Goal: Find specific page/section: Find specific page/section

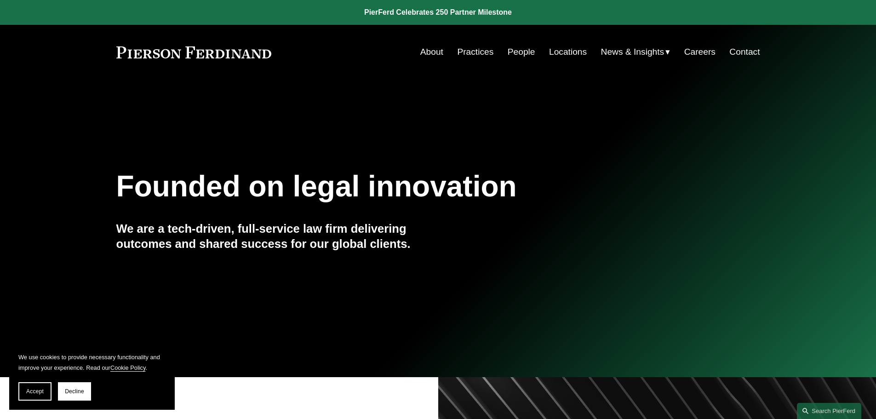
click at [703, 48] on link "Careers" at bounding box center [699, 51] width 31 height 17
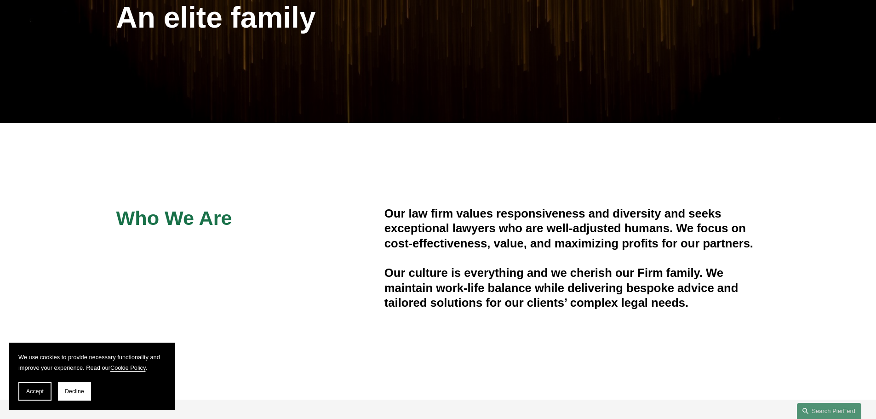
scroll to position [153, 0]
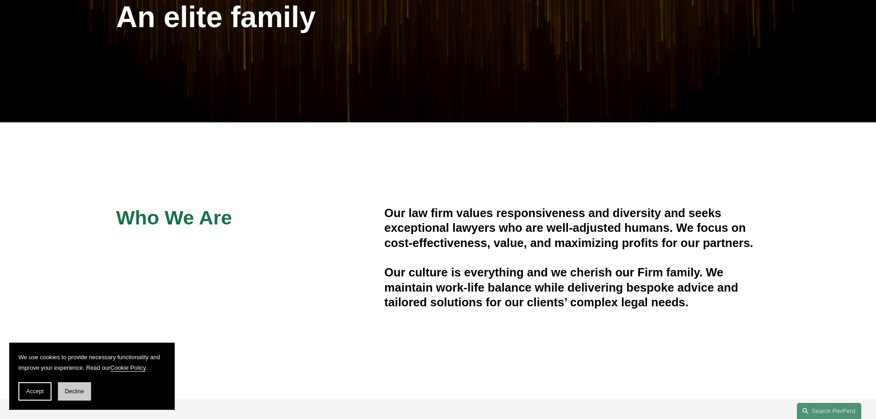
click at [75, 392] on span "Decline" at bounding box center [74, 391] width 19 height 6
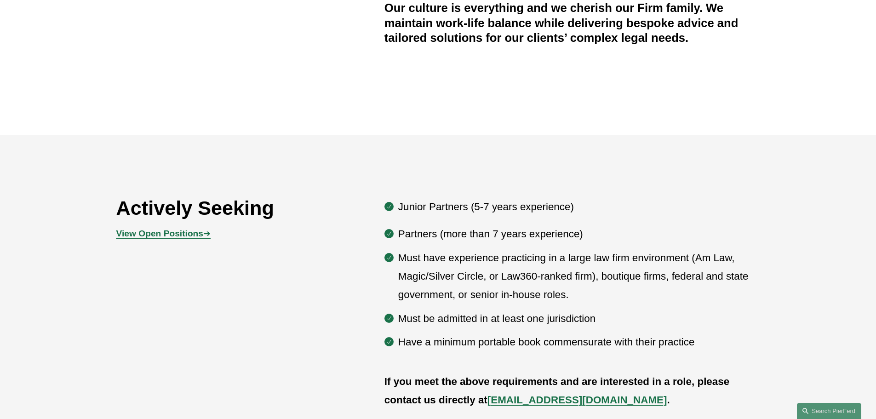
scroll to position [460, 0]
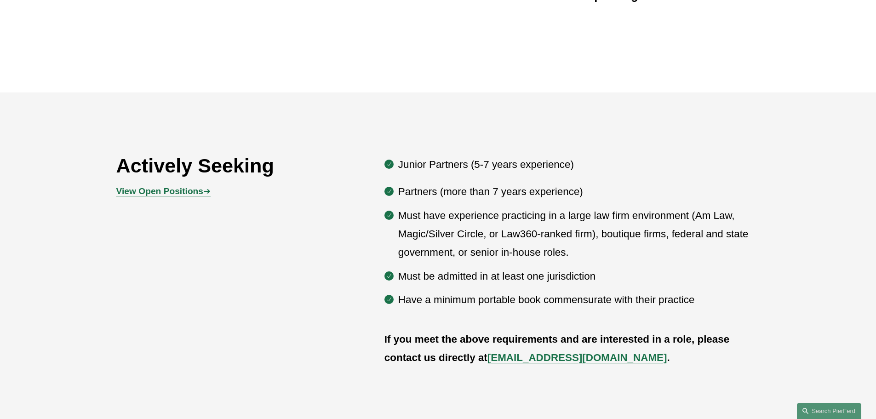
click at [198, 189] on strong "View Open Positions" at bounding box center [159, 191] width 87 height 10
